Goal: Register for event/course

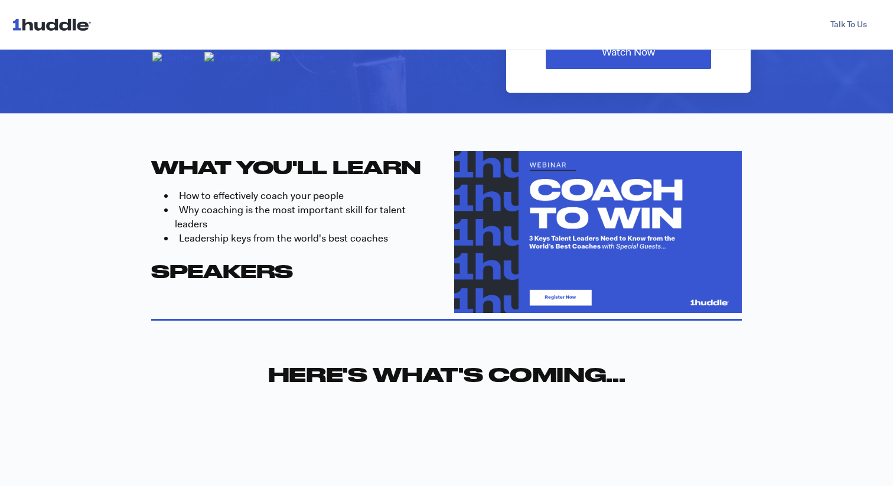
scroll to position [322, 0]
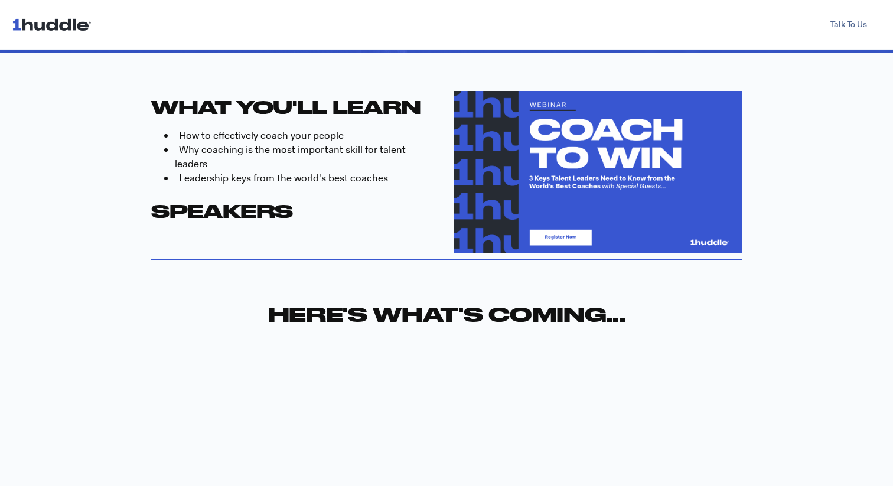
scroll to position [386, 0]
